Goal: Task Accomplishment & Management: Use online tool/utility

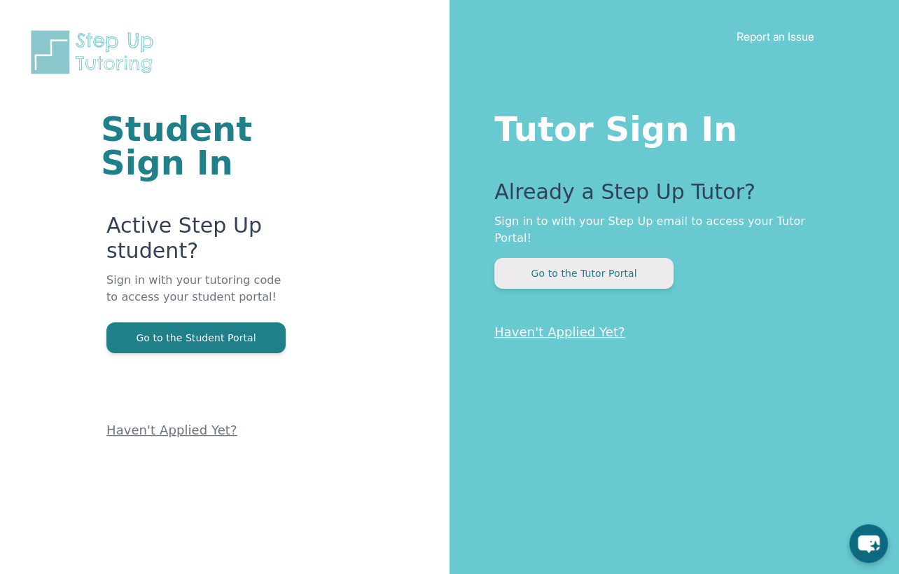
click at [618, 258] on button "Go to the Tutor Portal" at bounding box center [584, 273] width 179 height 31
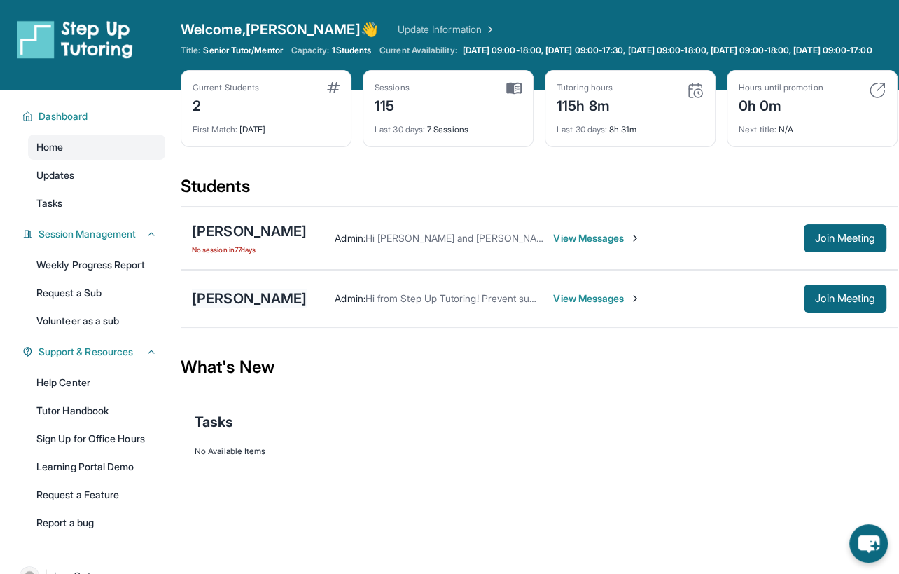
click at [254, 305] on div "[PERSON_NAME]" at bounding box center [249, 299] width 115 height 20
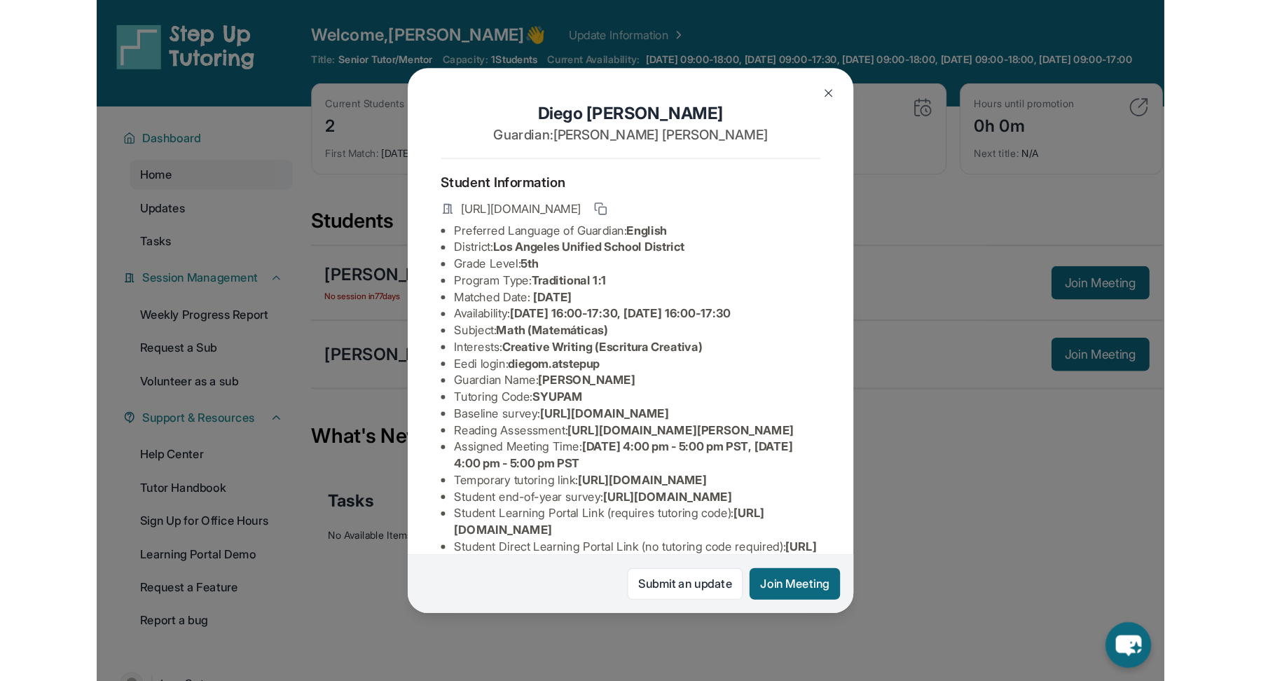
scroll to position [8, 0]
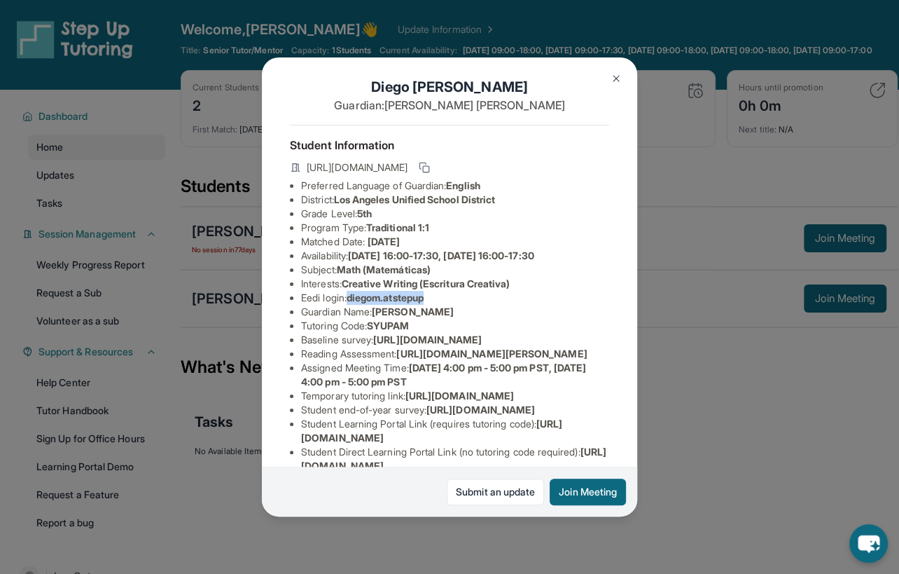
drag, startPoint x: 438, startPoint y: 298, endPoint x: 354, endPoint y: 298, distance: 84.1
click at [354, 298] on li "Eedi login : [PERSON_NAME].atstepup" at bounding box center [455, 298] width 308 height 14
copy span "diegom.atstepup"
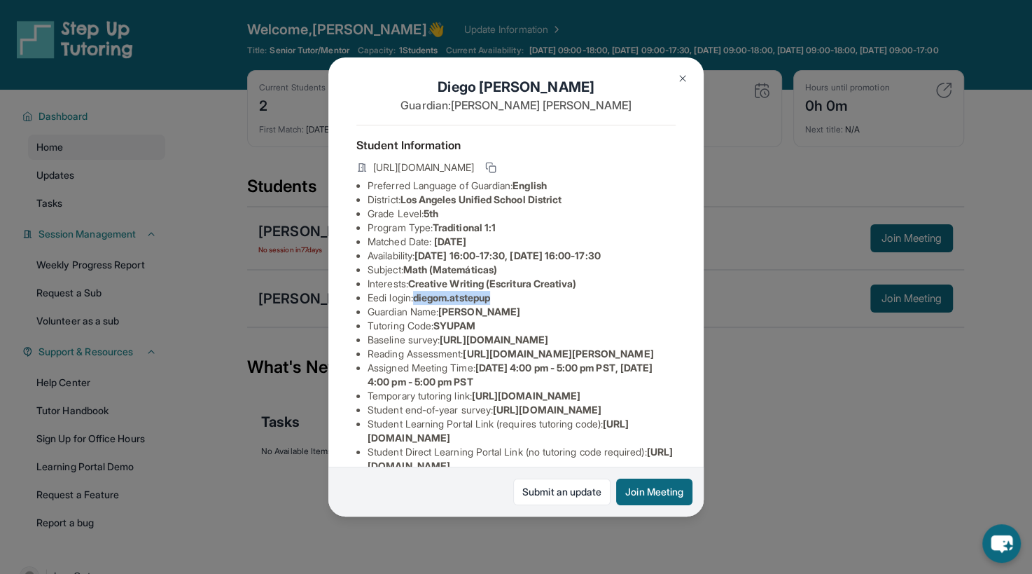
click at [679, 76] on img at bounding box center [682, 78] width 11 height 11
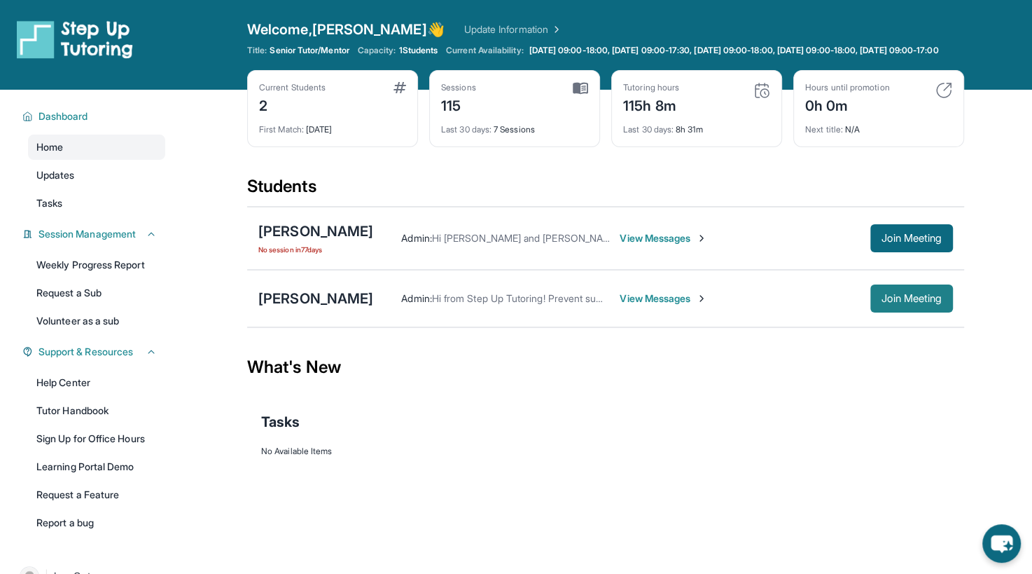
click at [899, 303] on span "Join Meeting" at bounding box center [912, 298] width 60 height 8
